Goal: Information Seeking & Learning: Learn about a topic

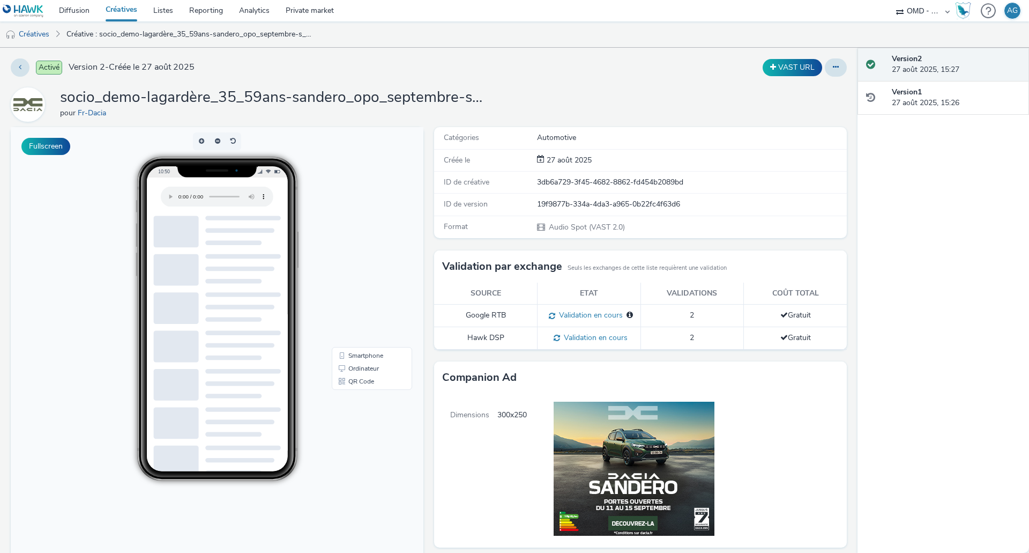
scroll to position [39, 0]
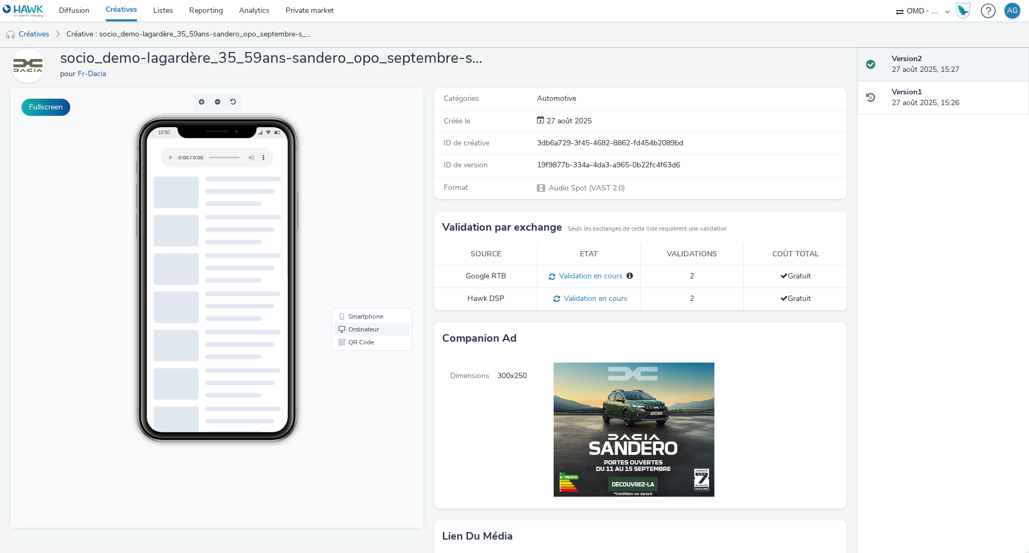
click at [372, 331] on link "Ordinateur" at bounding box center [372, 329] width 76 height 13
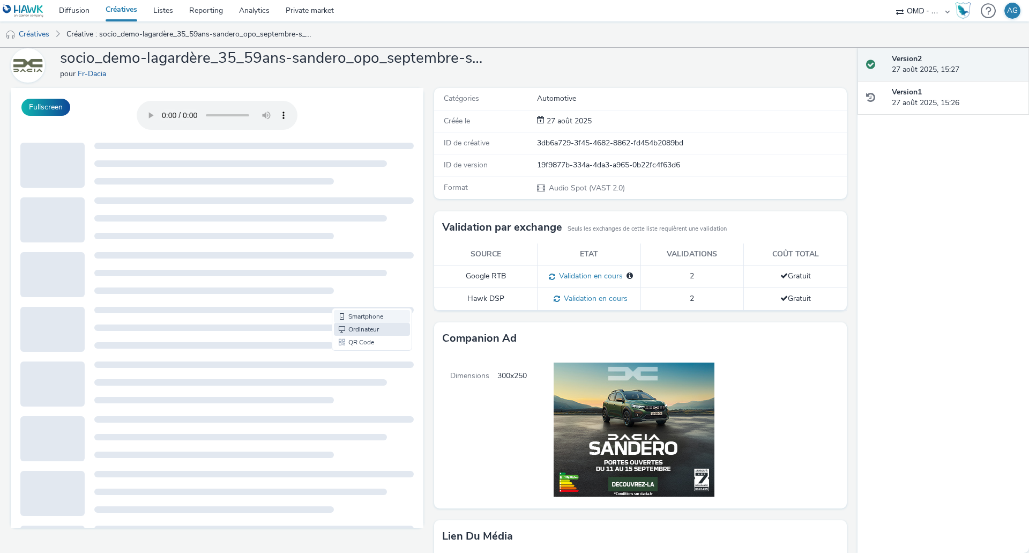
click at [376, 132] on preview-page "Smartphone Ordinateur QR Code" at bounding box center [217, 127] width 413 height 9
click at [376, 315] on link "Smartphone" at bounding box center [372, 316] width 76 height 13
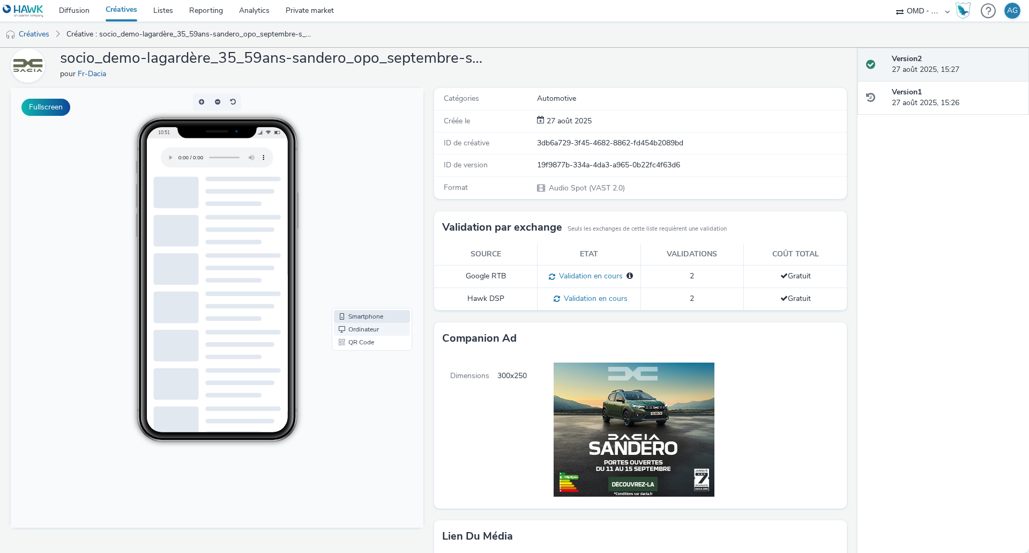
scroll to position [188, 0]
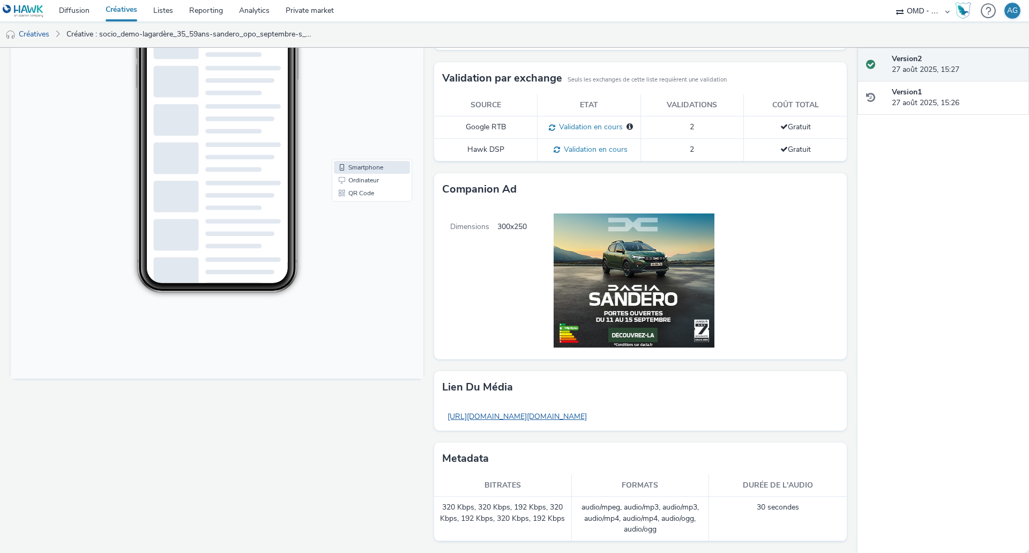
click at [538, 420] on link "https://tabmo-cdn.s3.eu-west-1.amazonaws.com/hawk.tabmo.io/organizations/6c7fce…" at bounding box center [517, 416] width 150 height 21
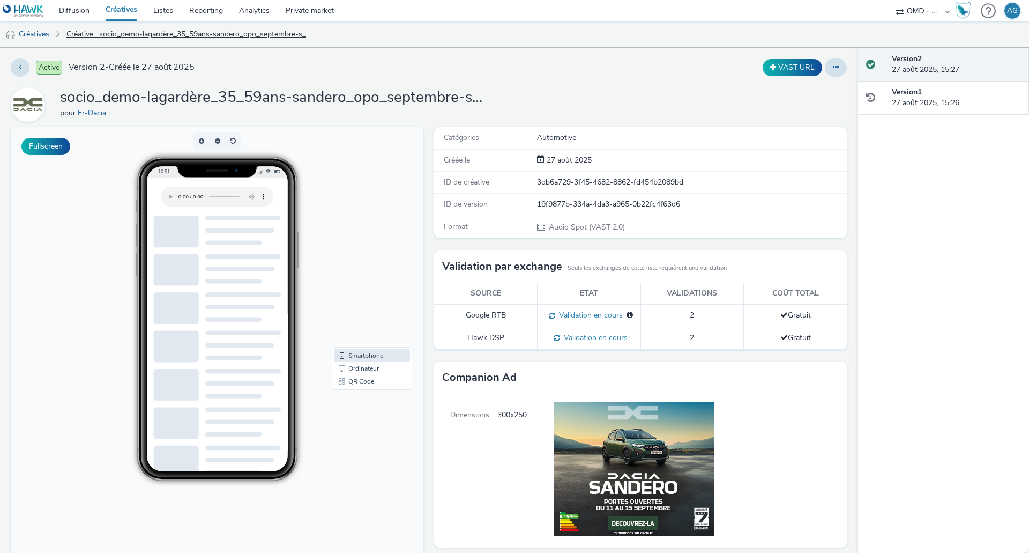
click at [218, 39] on link "Créative : socio_demo-lagardère_35_59ans-sandero_opo_septembre-s_audio1-pcc-nd-…" at bounding box center [189, 34] width 257 height 26
click at [35, 29] on link "Créatives" at bounding box center [27, 34] width 55 height 26
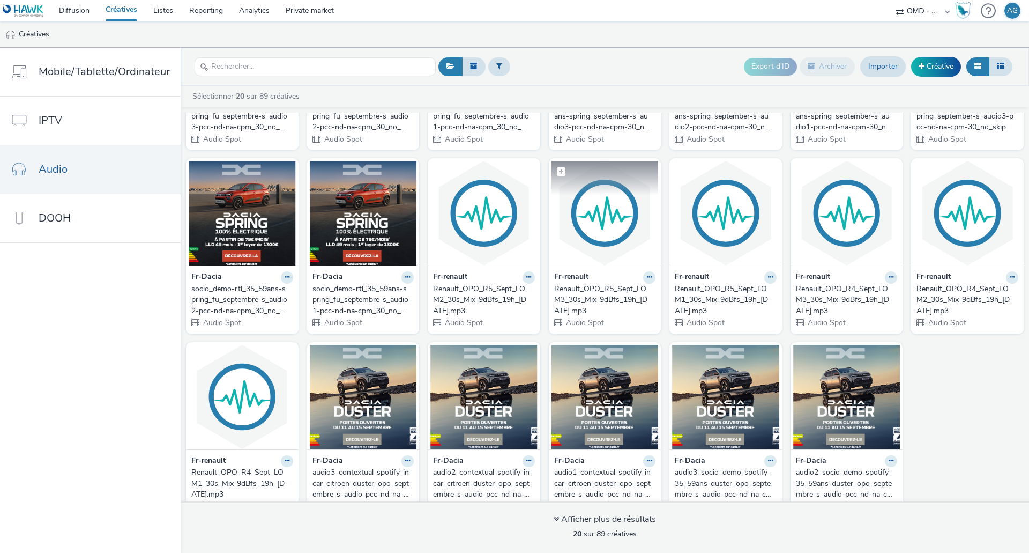
scroll to position [165, 0]
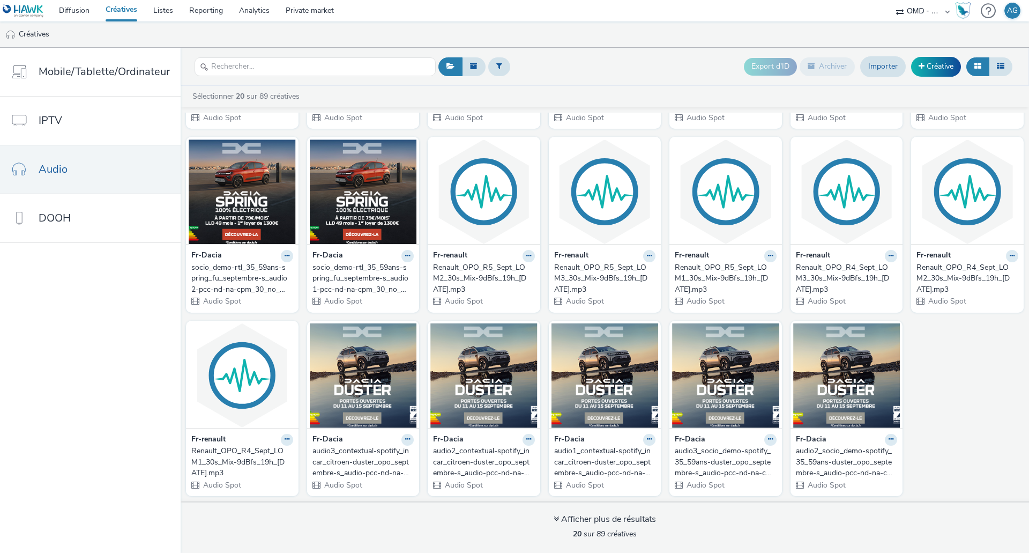
click at [375, 453] on div "audio3_contextual-spotify_incar_citroen-duster_opo_septembre-s_audio-pcc-nd-na-…" at bounding box center [361, 461] width 98 height 33
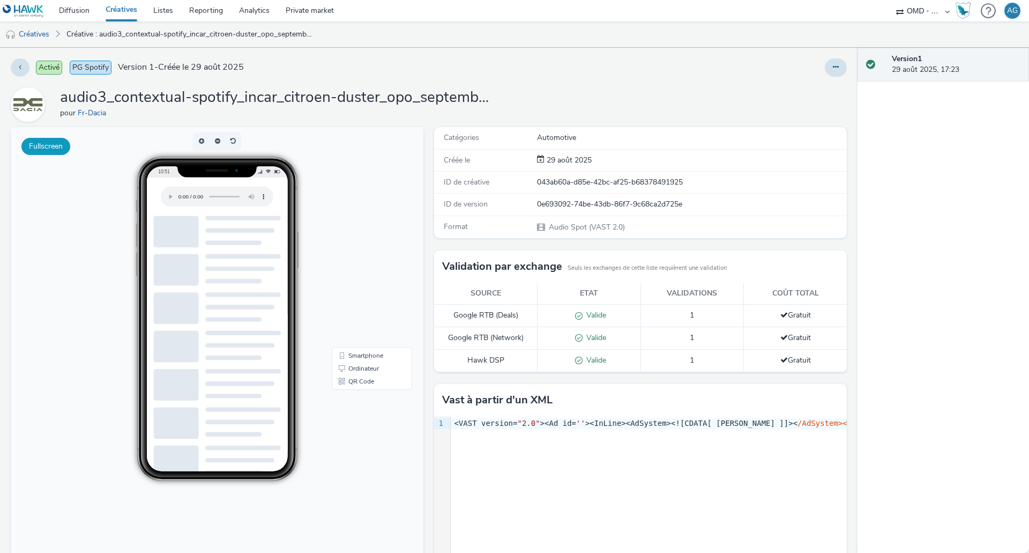
click at [46, 140] on button "Fullscreen" at bounding box center [45, 146] width 49 height 17
click at [19, 64] on button at bounding box center [20, 67] width 19 height 18
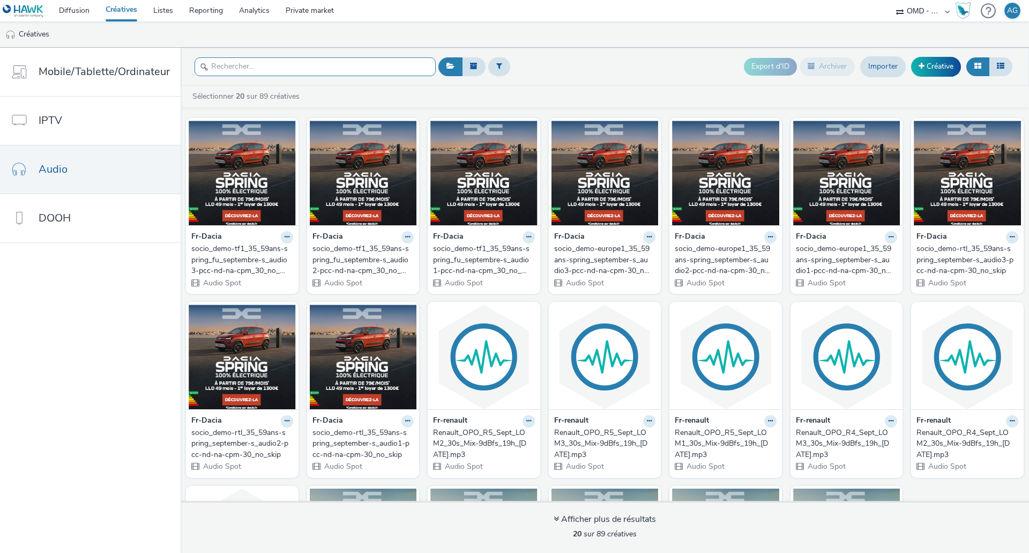
click at [319, 70] on input "text" at bounding box center [315, 66] width 241 height 19
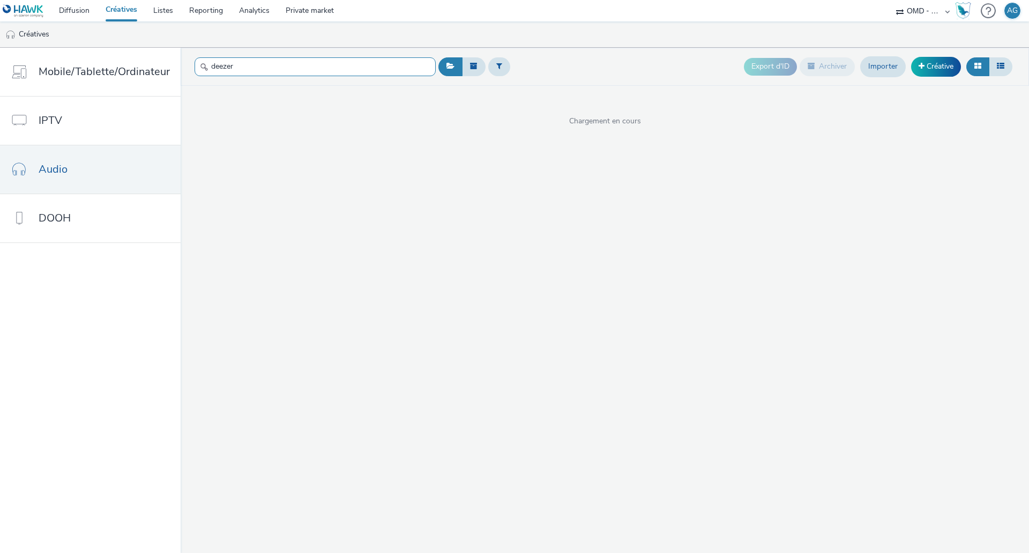
type input "deezer"
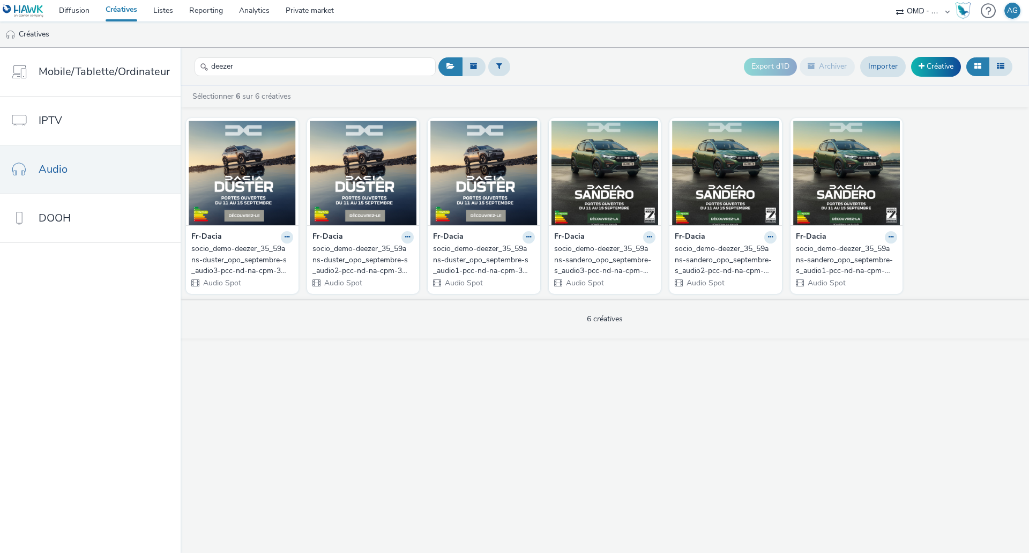
click at [256, 250] on div "socio_demo-deezer_35_59ans-duster_opo_septembre-s_audio3-pcc-nd-na-cpm-30_no_sk…" at bounding box center [240, 259] width 98 height 33
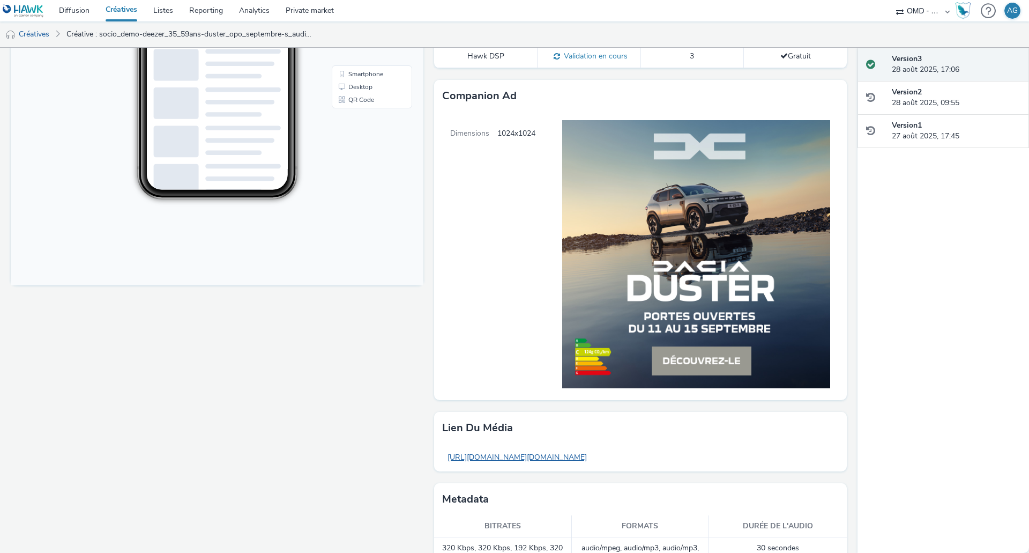
scroll to position [322, 0]
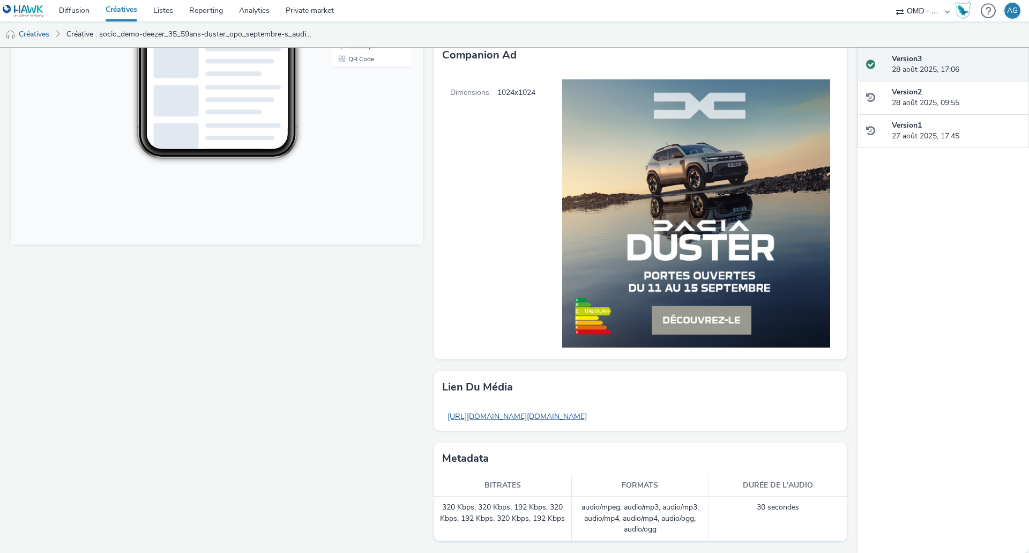
click at [592, 420] on link "https://tabmo-cdn.s3.eu-west-1.amazonaws.com/hawk.tabmo.io/organizations/6c7fce…" at bounding box center [517, 416] width 150 height 21
drag, startPoint x: 772, startPoint y: 511, endPoint x: 729, endPoint y: 499, distance: 45.0
click at [772, 511] on td "30 secondes" at bounding box center [778, 518] width 138 height 44
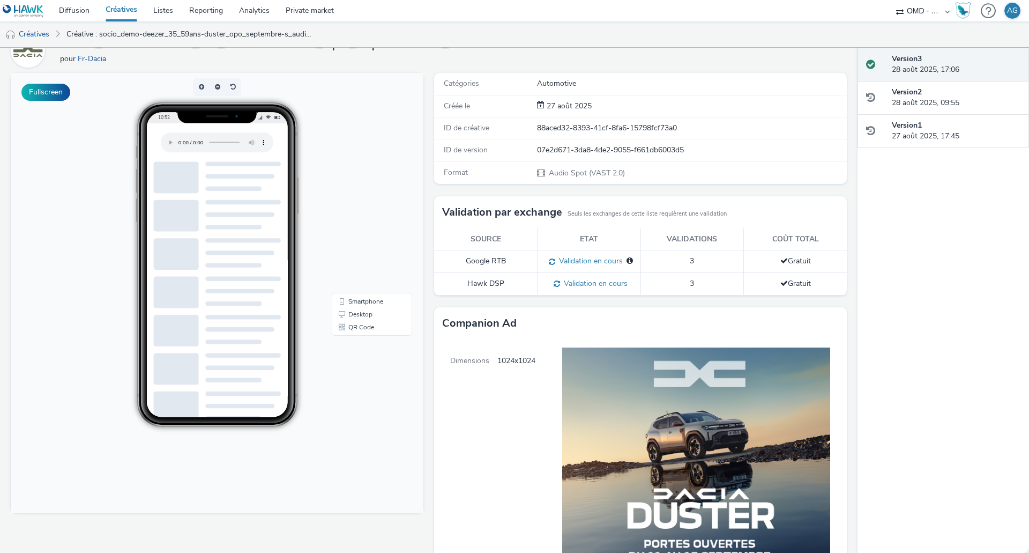
scroll to position [0, 0]
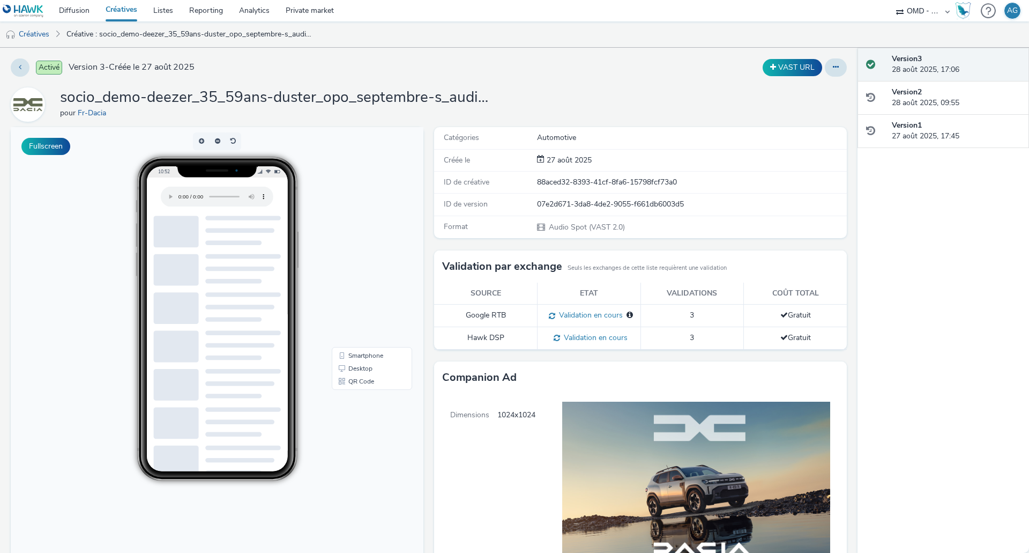
click at [243, 235] on div at bounding box center [243, 231] width 76 height 32
click at [55, 144] on button "Fullscreen" at bounding box center [45, 146] width 49 height 17
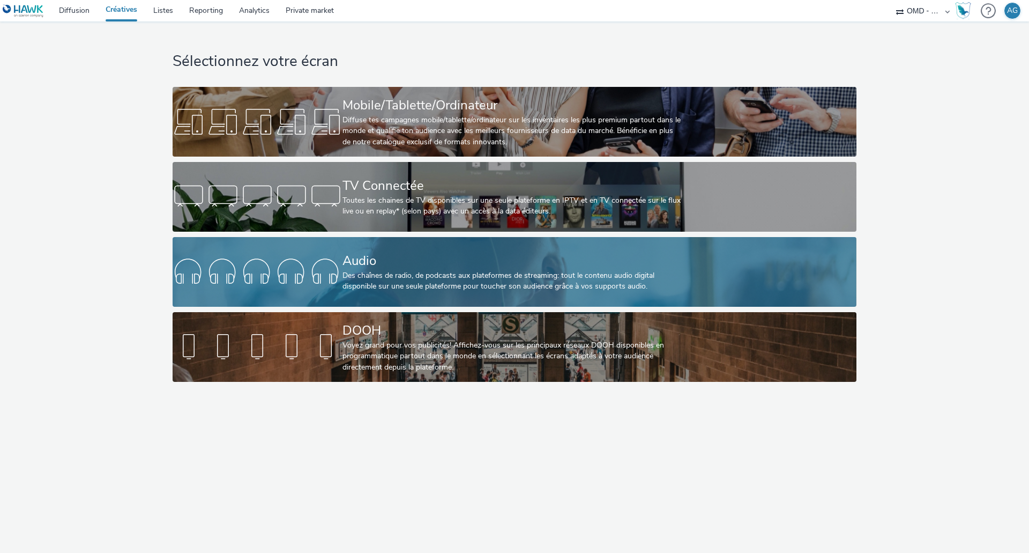
click at [346, 272] on div "Des chaînes de radio, de podcasts aux plateformes de streaming: tout le contenu…" at bounding box center [512, 281] width 340 height 22
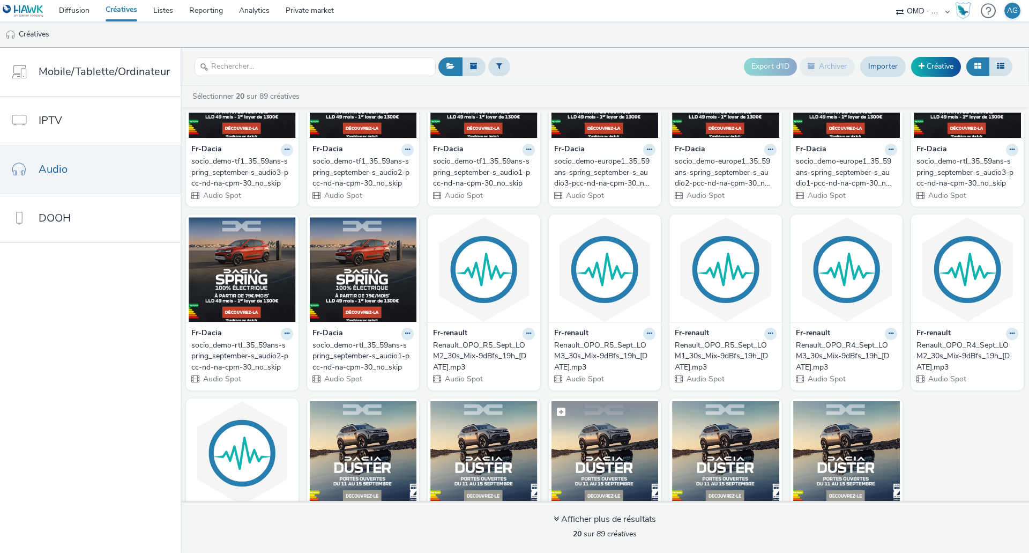
scroll to position [165, 0]
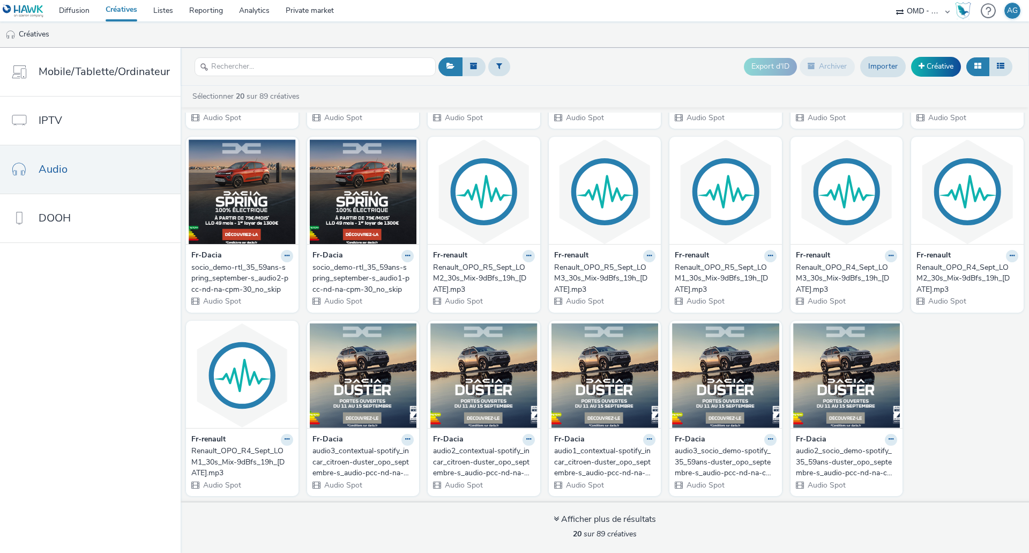
click at [450, 437] on strong "Fr-Dacia" at bounding box center [448, 440] width 31 height 12
click at [463, 459] on div "audio2_contextual-spotify_incar_citroen-duster_opo_septembre-s_audio-pcc-nd-na-…" at bounding box center [482, 461] width 98 height 33
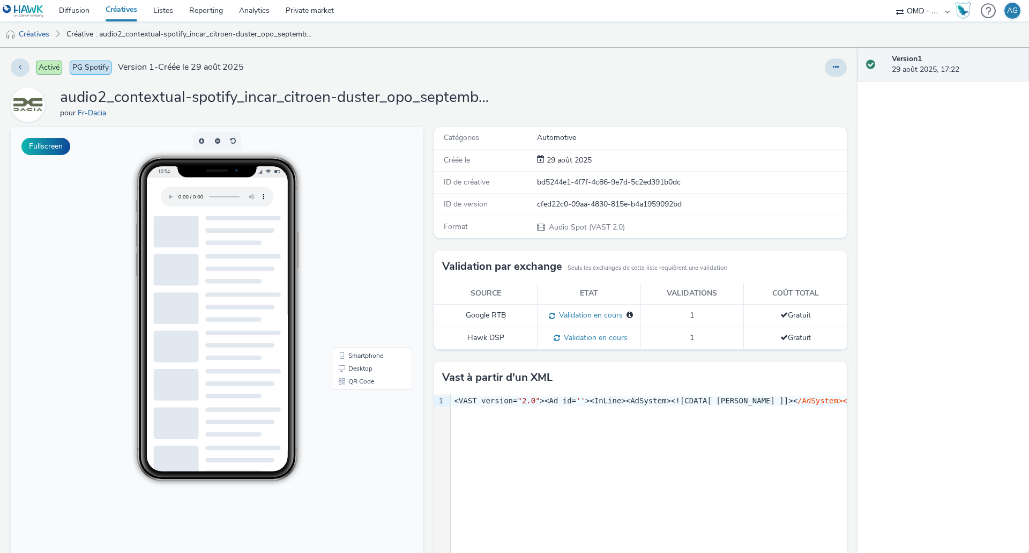
scroll to position [36, 0]
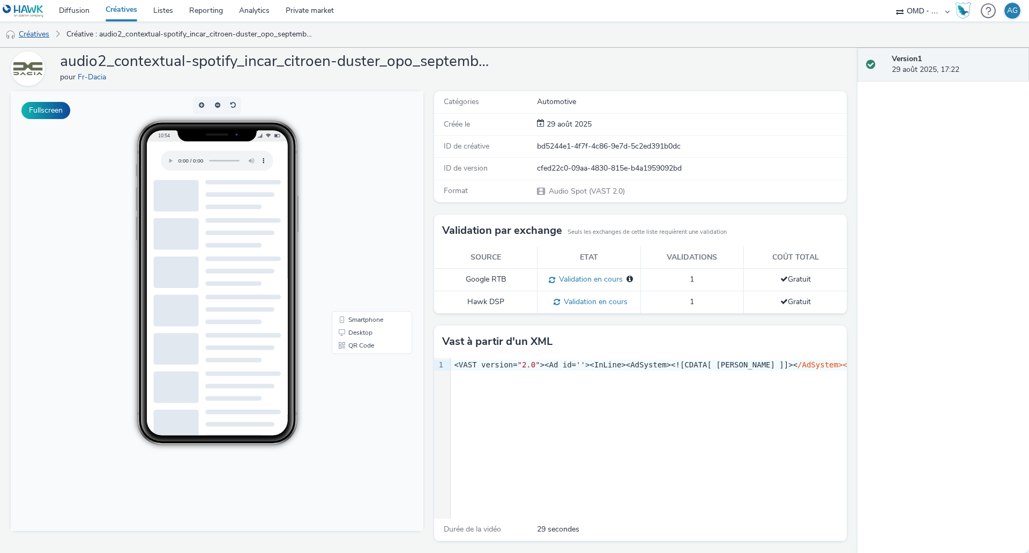
click at [40, 32] on link "Créatives" at bounding box center [27, 34] width 55 height 26
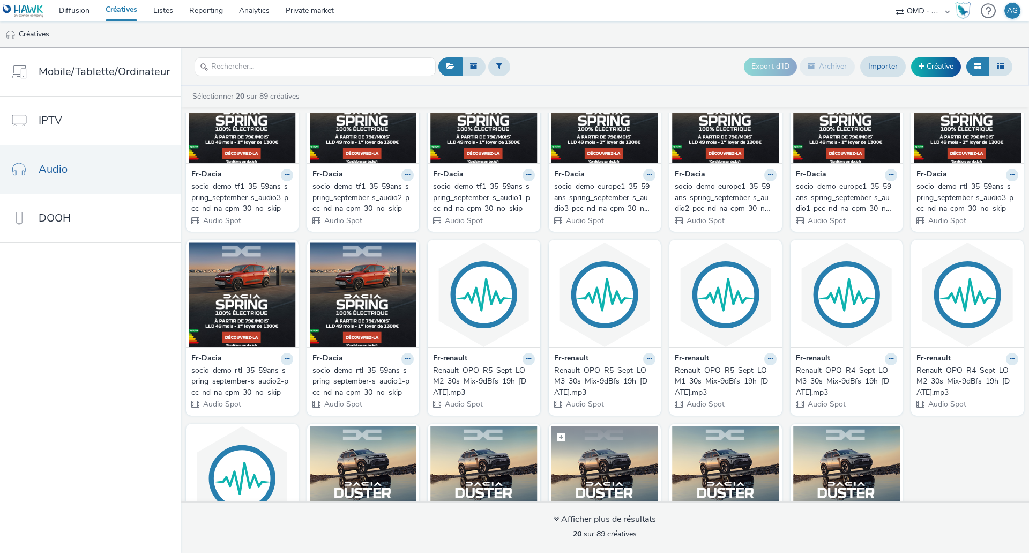
scroll to position [165, 0]
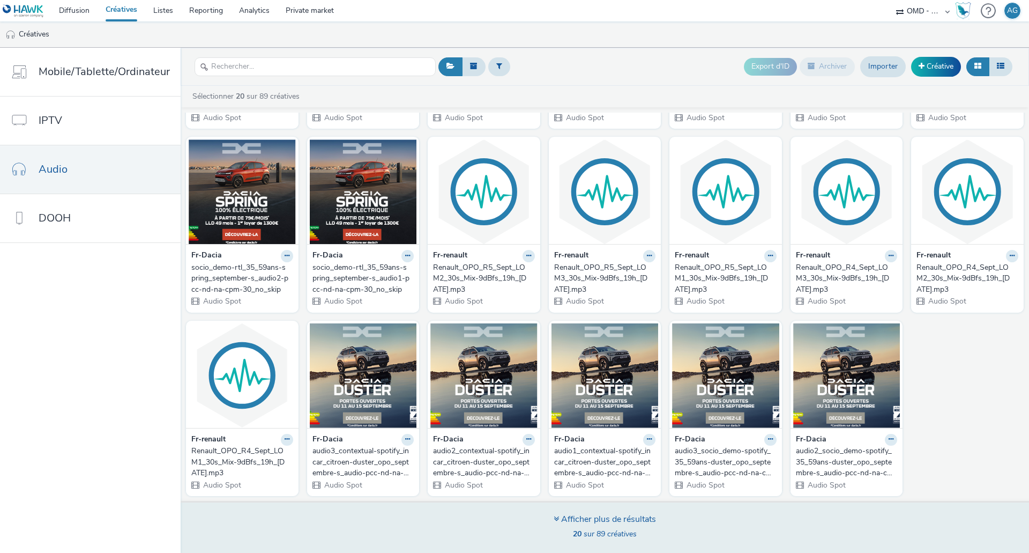
click at [586, 528] on span "20 sur 89 créatives" at bounding box center [605, 533] width 64 height 10
click at [550, 519] on div "Afficher plus de résultats 20 sur 89 créatives" at bounding box center [605, 527] width 856 height 52
click at [579, 526] on div "Afficher plus de résultats 20 sur 89 créatives" at bounding box center [605, 527] width 102 height 29
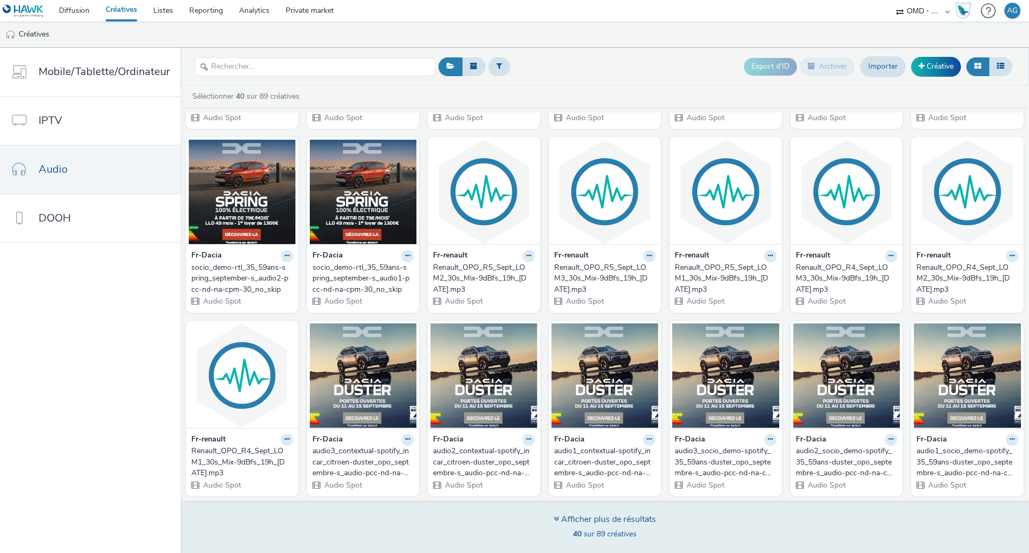
click at [606, 523] on div "Afficher plus de résultats" at bounding box center [605, 519] width 102 height 12
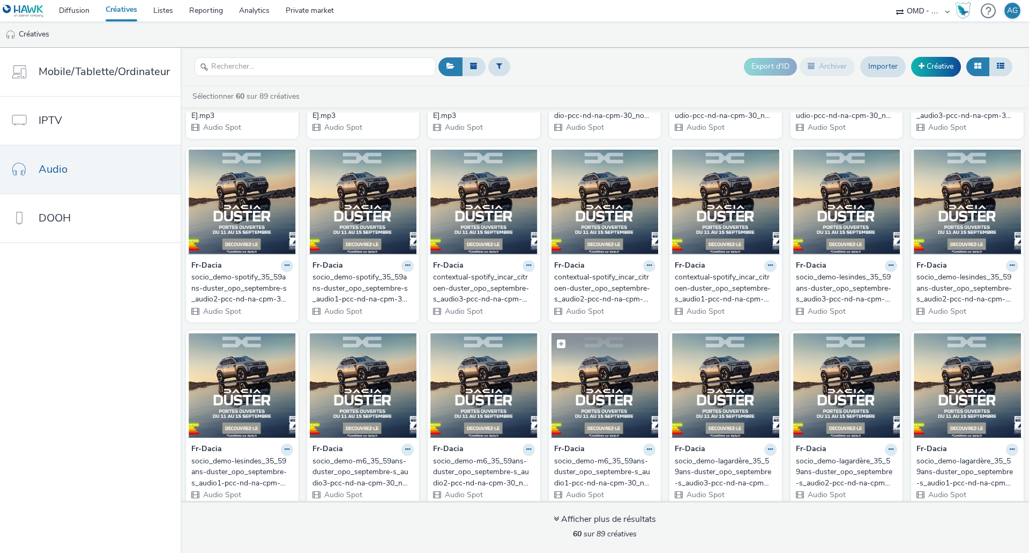
scroll to position [969, 0]
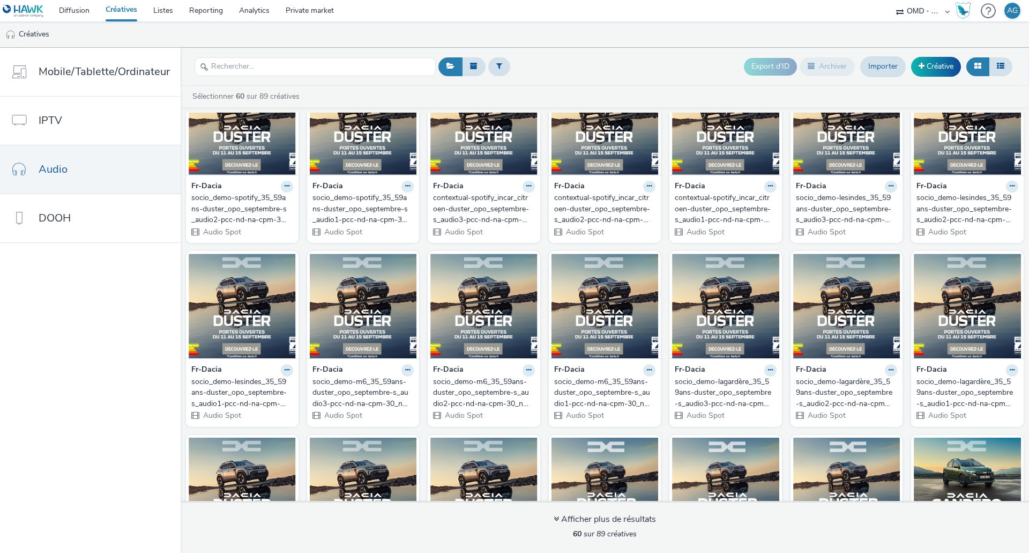
click at [490, 386] on div "socio_demo-m6_35_59ans-duster_opo_septembre-s_audio2-pcc-nd-na-cpm-30_no_skip" at bounding box center [482, 392] width 98 height 33
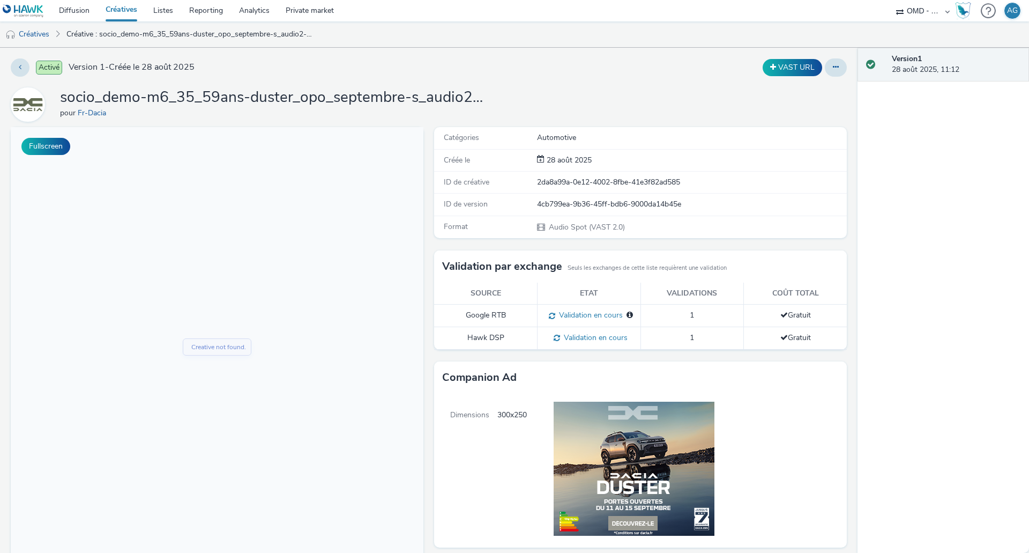
scroll to position [188, 0]
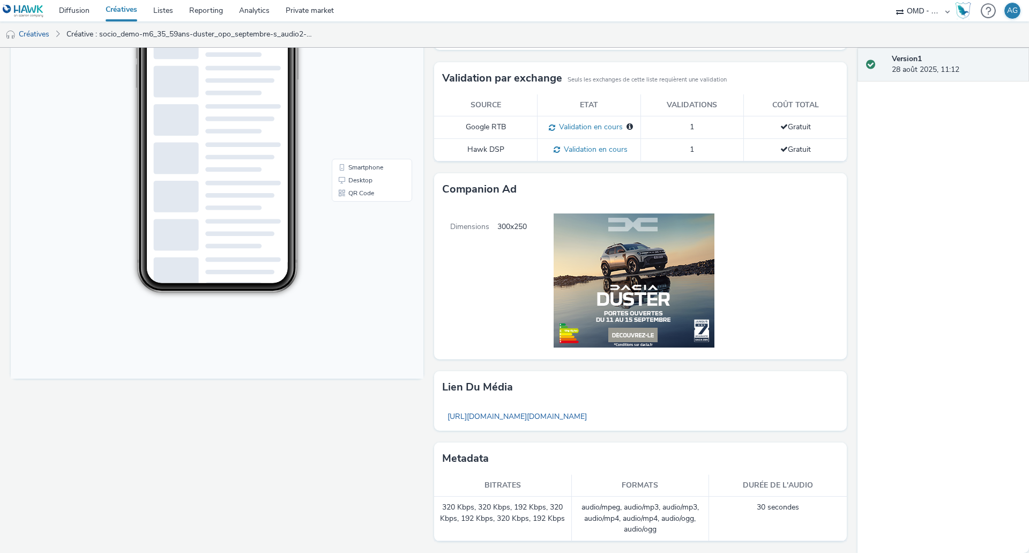
click at [627, 326] on img at bounding box center [625, 280] width 196 height 150
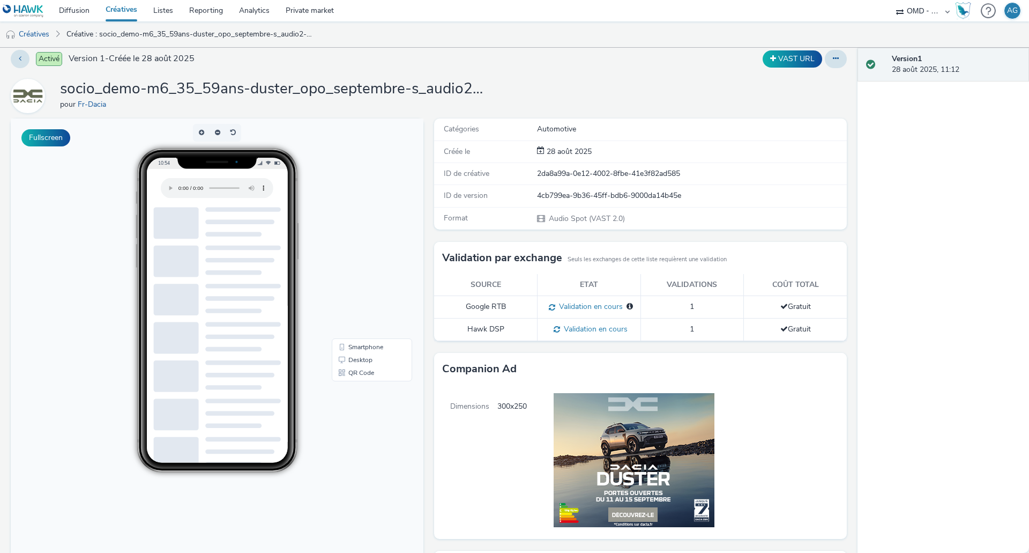
scroll to position [0, 0]
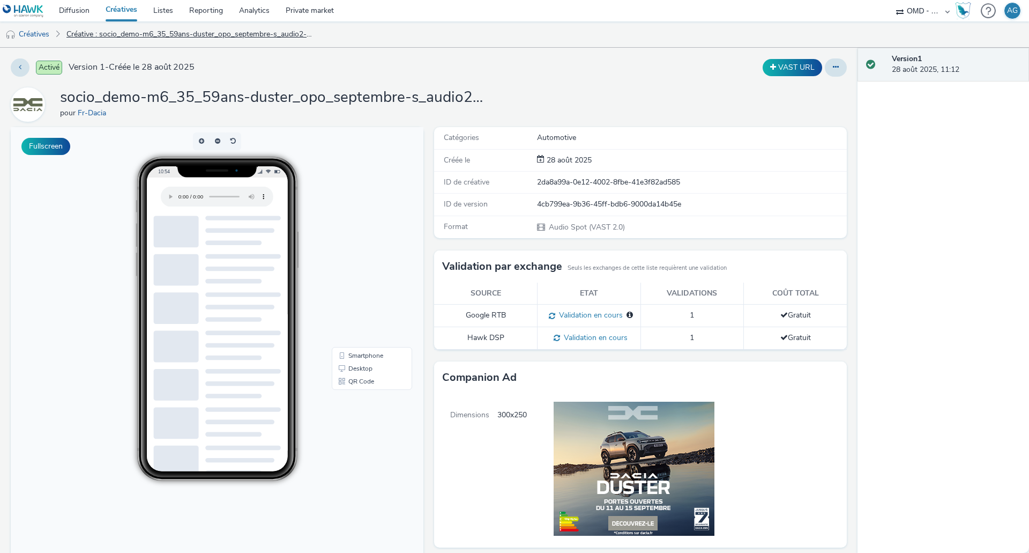
click at [178, 31] on link "Créative : socio_demo-m6_35_59ans-duster_opo_septembre-s_audio2-pcc-nd-na-cpm-3…" at bounding box center [189, 34] width 257 height 26
click at [44, 34] on link "Créatives" at bounding box center [27, 34] width 55 height 26
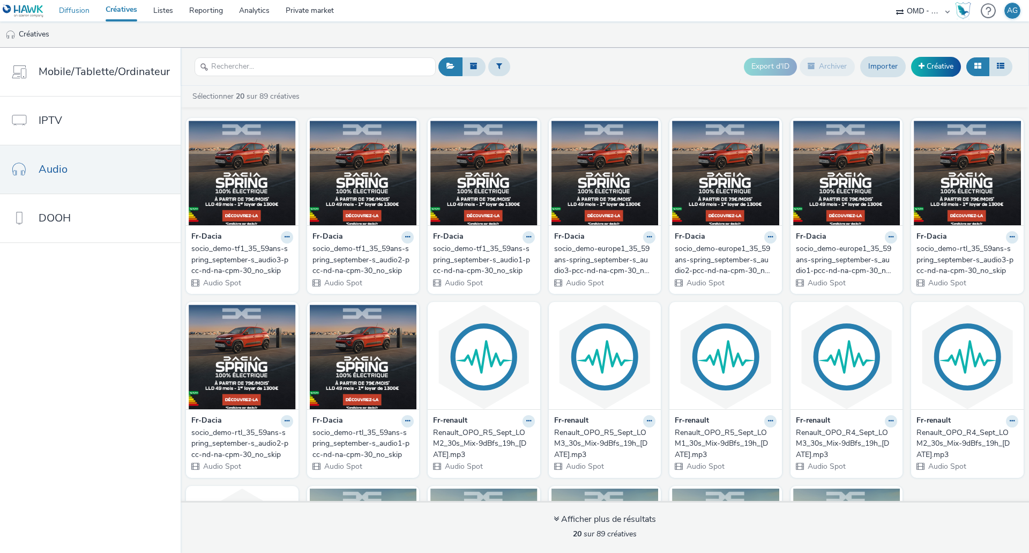
click at [84, 13] on link "Diffusion" at bounding box center [74, 10] width 47 height 21
